Goal: Find specific page/section: Find specific page/section

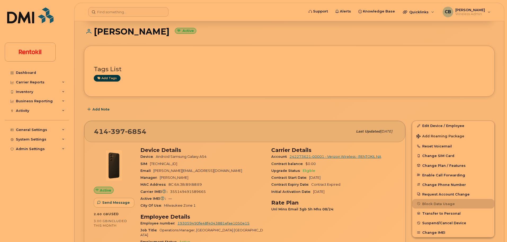
scroll to position [76, 0]
click at [126, 11] on input at bounding box center [128, 12] width 80 height 10
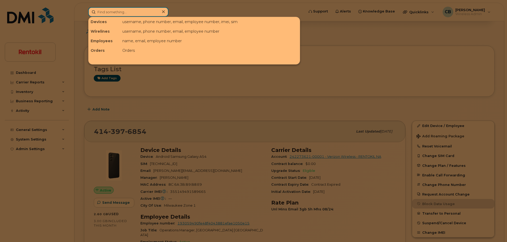
paste input "[PHONE_NUMBER]"
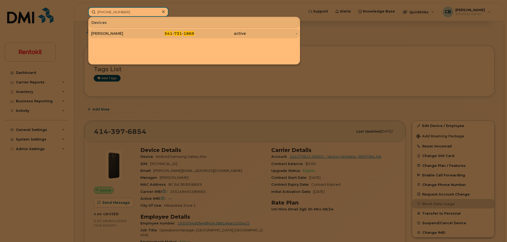
type input "[PHONE_NUMBER]"
click at [126, 33] on div "[PERSON_NAME]" at bounding box center [117, 33] width 52 height 5
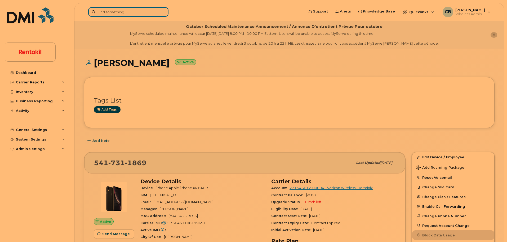
click at [133, 12] on input at bounding box center [128, 12] width 80 height 10
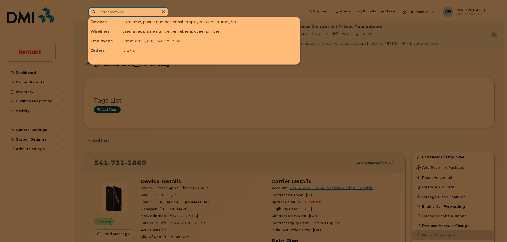
paste input "912-324-9381"
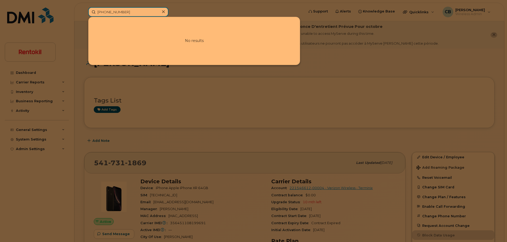
drag, startPoint x: 139, startPoint y: 14, endPoint x: 82, endPoint y: 14, distance: 57.3
click at [84, 14] on div "912-324-9381 No results" at bounding box center [194, 12] width 221 height 10
type input "tony"
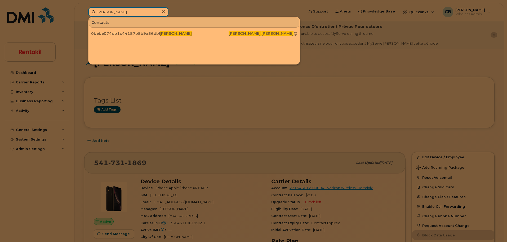
type input "Tony mack"
click at [164, 12] on icon at bounding box center [163, 12] width 3 height 4
